Goal: Task Accomplishment & Management: Complete application form

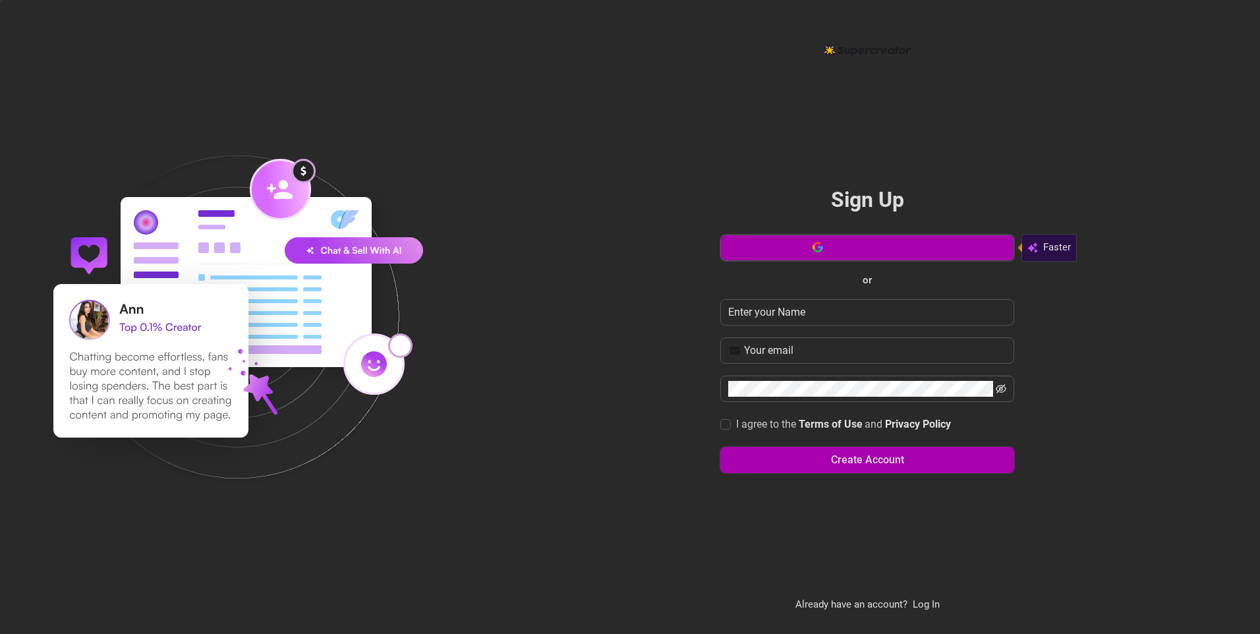
click at [789, 243] on button "Sign up with Google" at bounding box center [867, 248] width 294 height 26
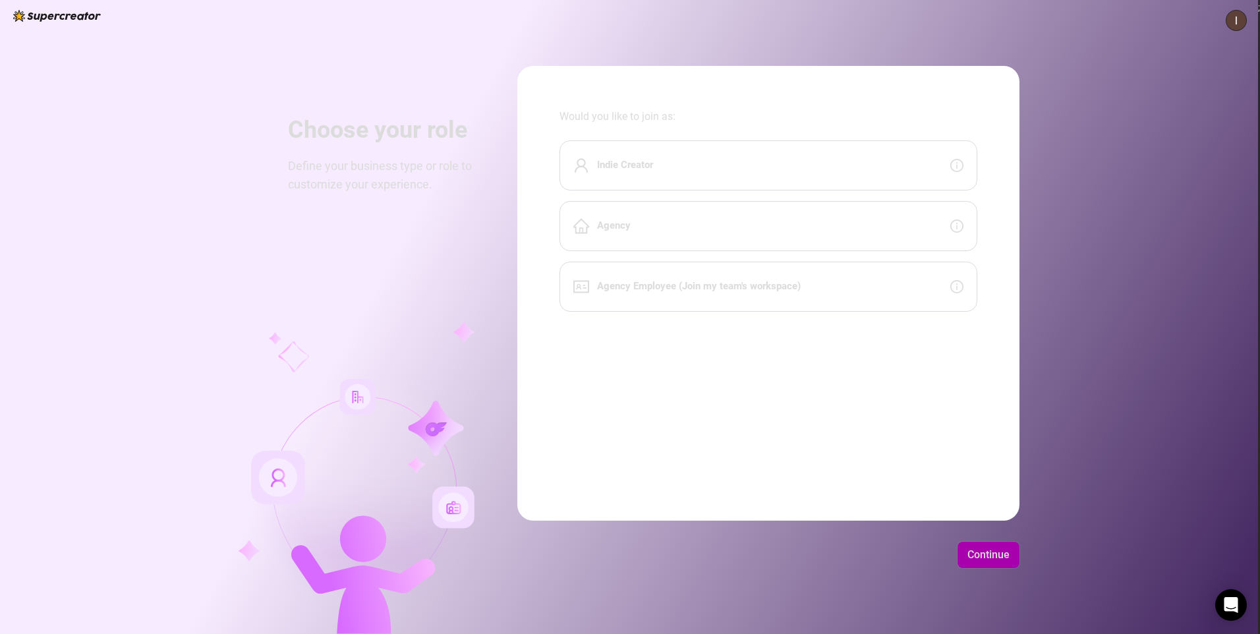
click at [840, 171] on div "Indie Creator" at bounding box center [769, 165] width 418 height 50
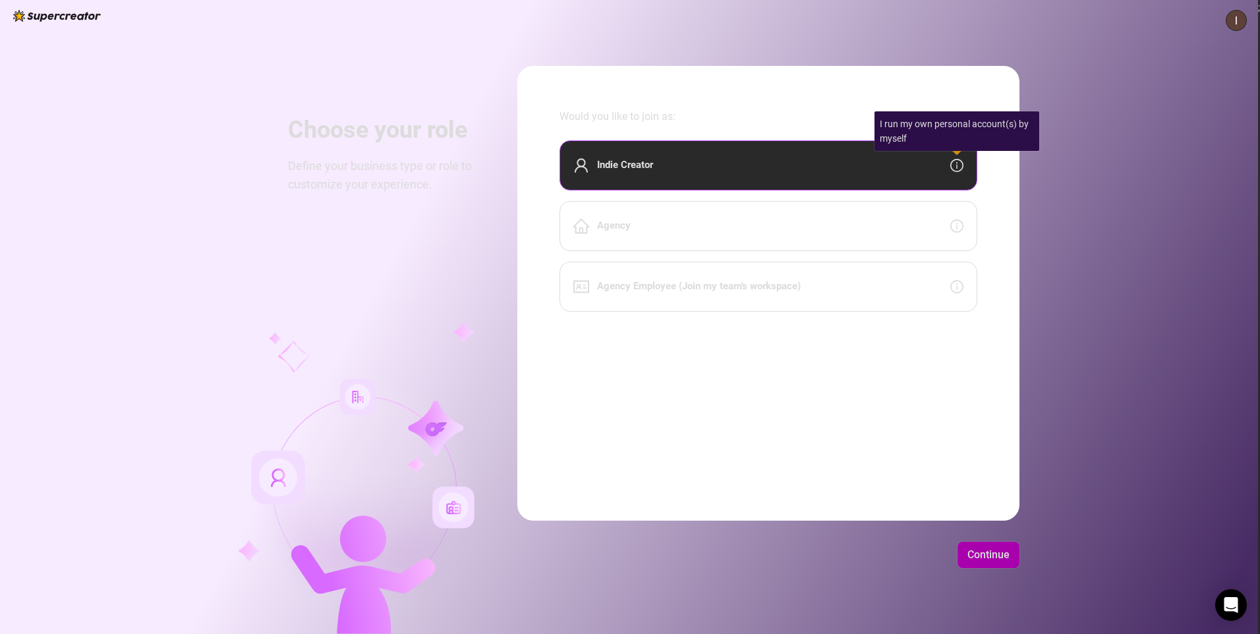
click at [958, 165] on icon "info-circle" at bounding box center [956, 165] width 13 height 13
click at [911, 167] on div "Indie Creator" at bounding box center [769, 165] width 418 height 50
click at [778, 218] on div "Agency" at bounding box center [769, 226] width 418 height 50
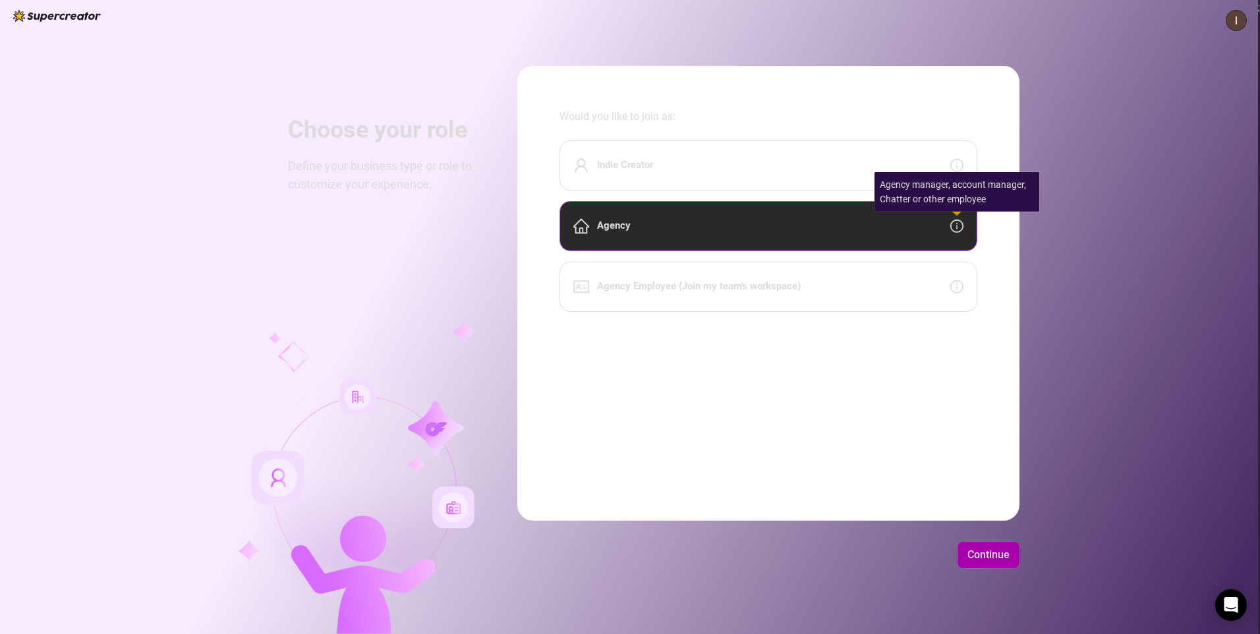
click at [952, 225] on icon "info-circle" at bounding box center [956, 225] width 13 height 13
click at [953, 227] on icon "info-circle" at bounding box center [956, 225] width 13 height 13
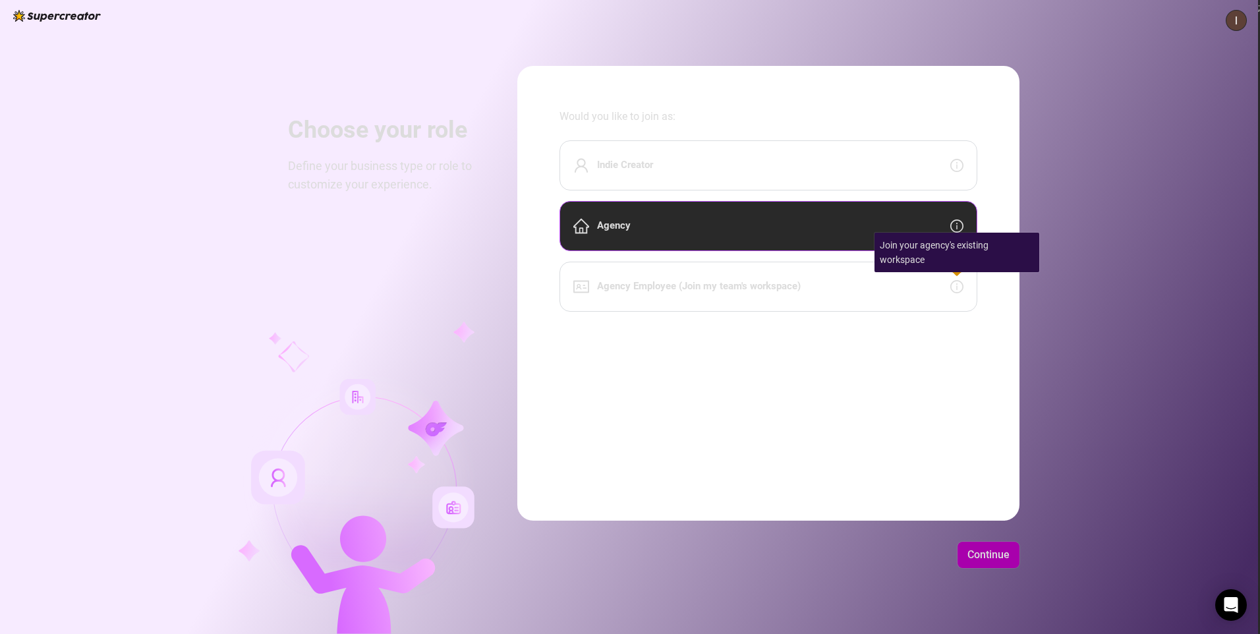
click at [956, 291] on icon "info-circle" at bounding box center [956, 286] width 13 height 13
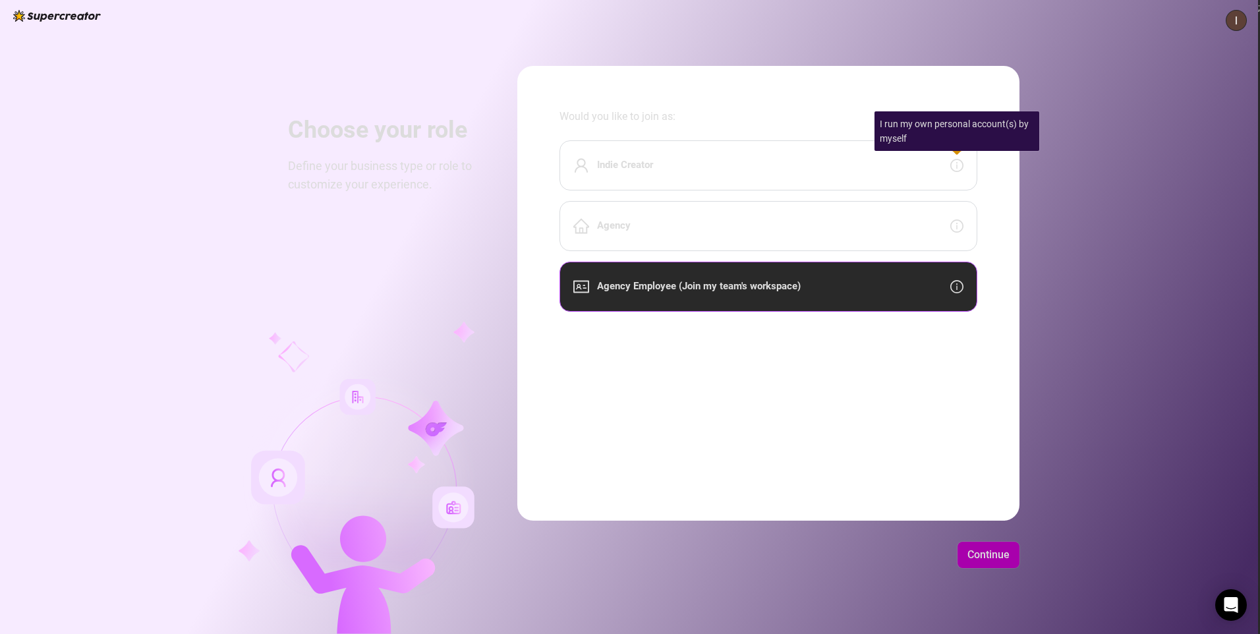
click at [956, 170] on icon "info-circle" at bounding box center [956, 165] width 13 height 13
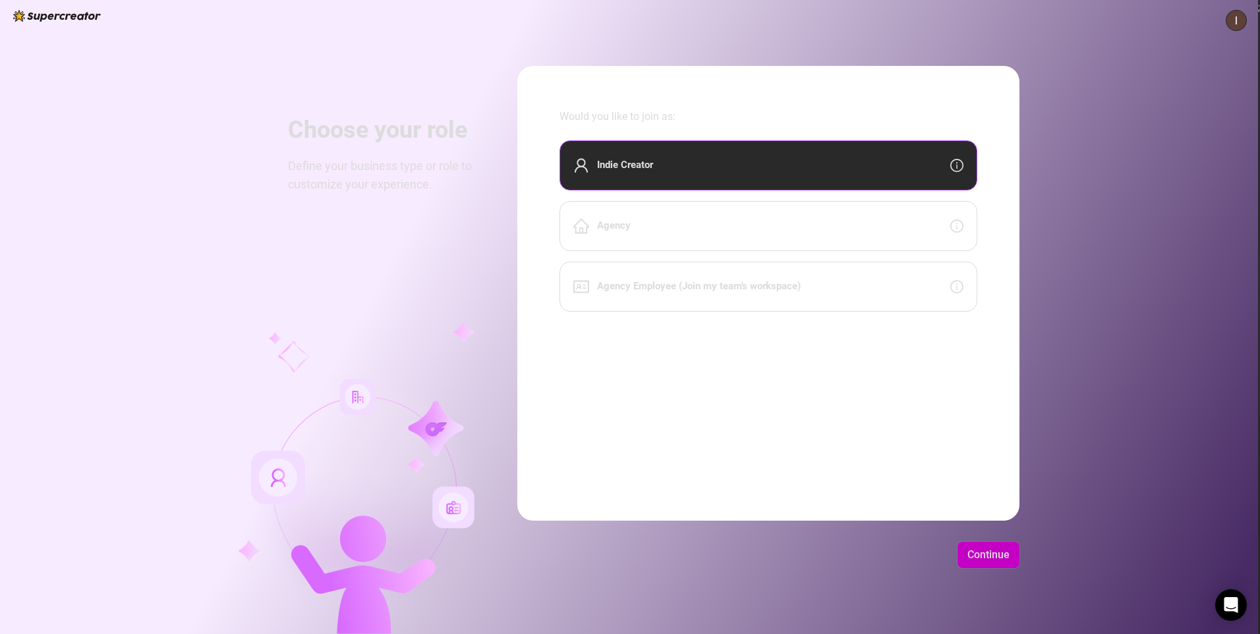
click at [995, 548] on span "Continue" at bounding box center [989, 554] width 42 height 13
